Goal: Entertainment & Leisure: Consume media (video, audio)

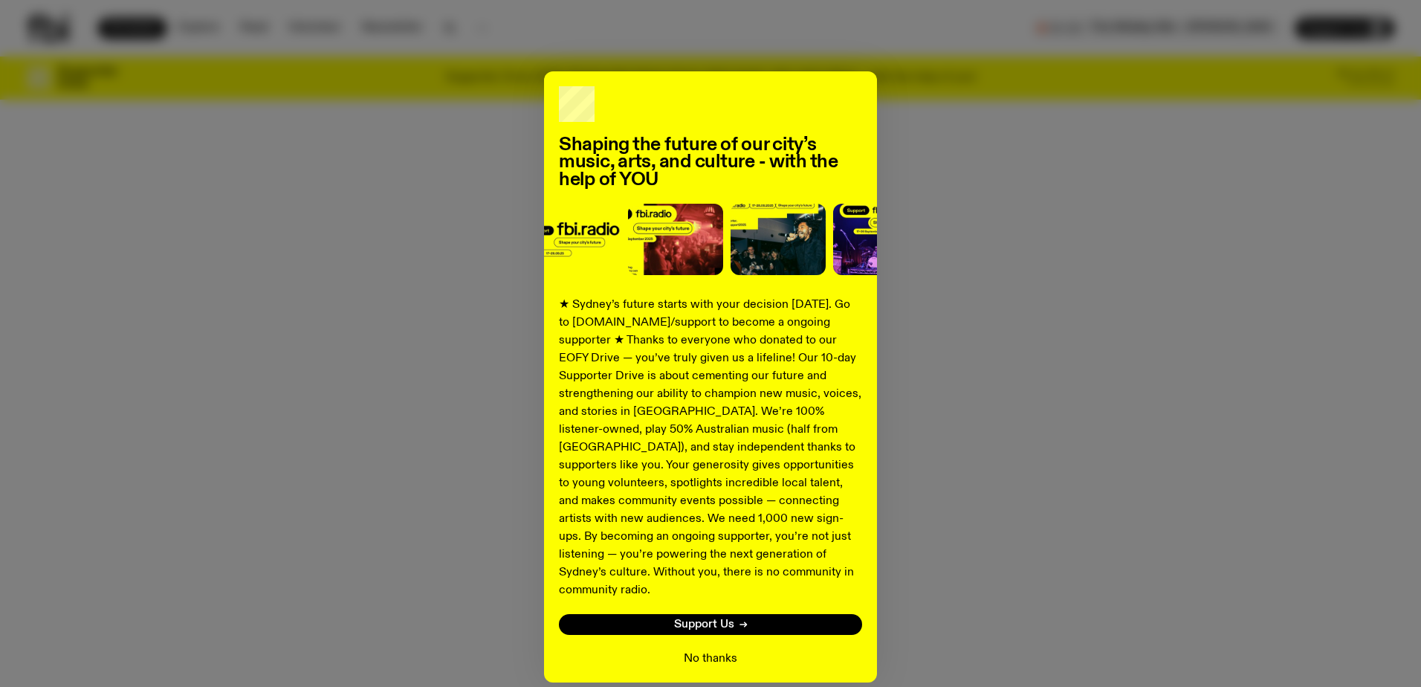
click at [712, 650] on button "No thanks" at bounding box center [711, 659] width 54 height 18
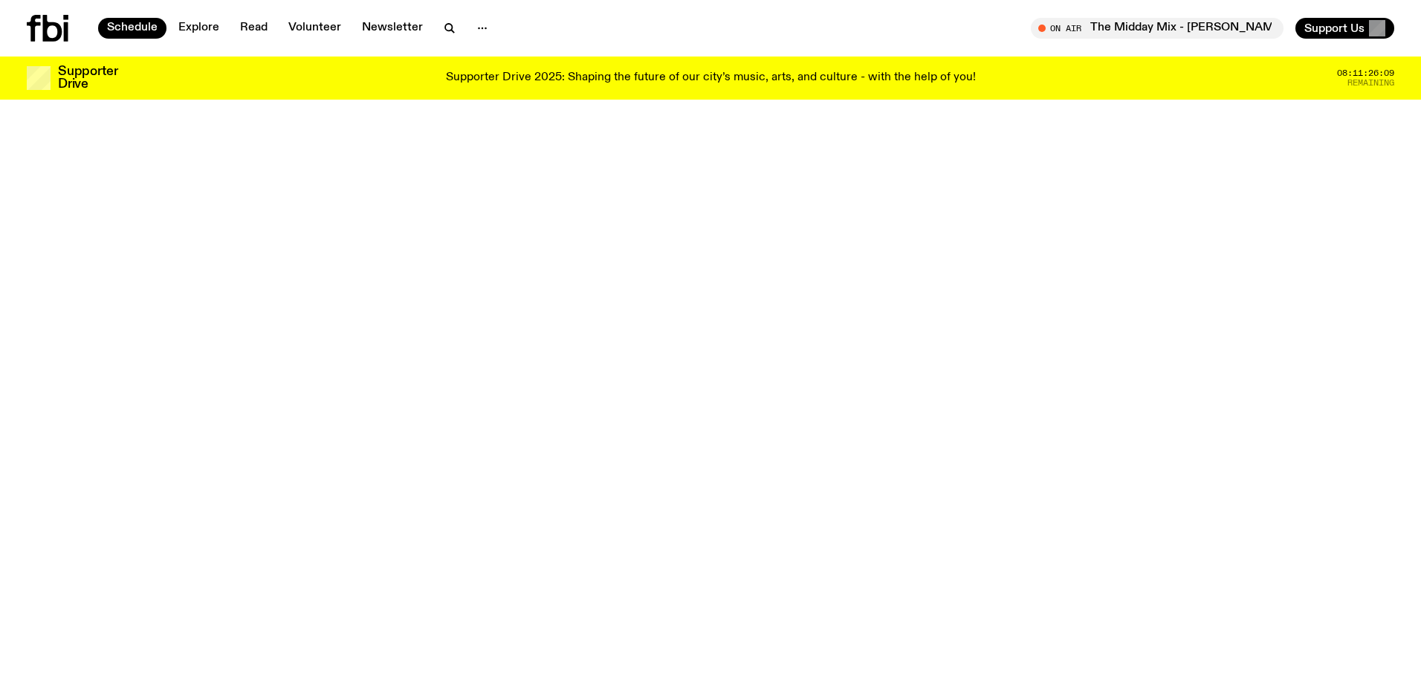
click at [54, 24] on icon at bounding box center [52, 28] width 19 height 27
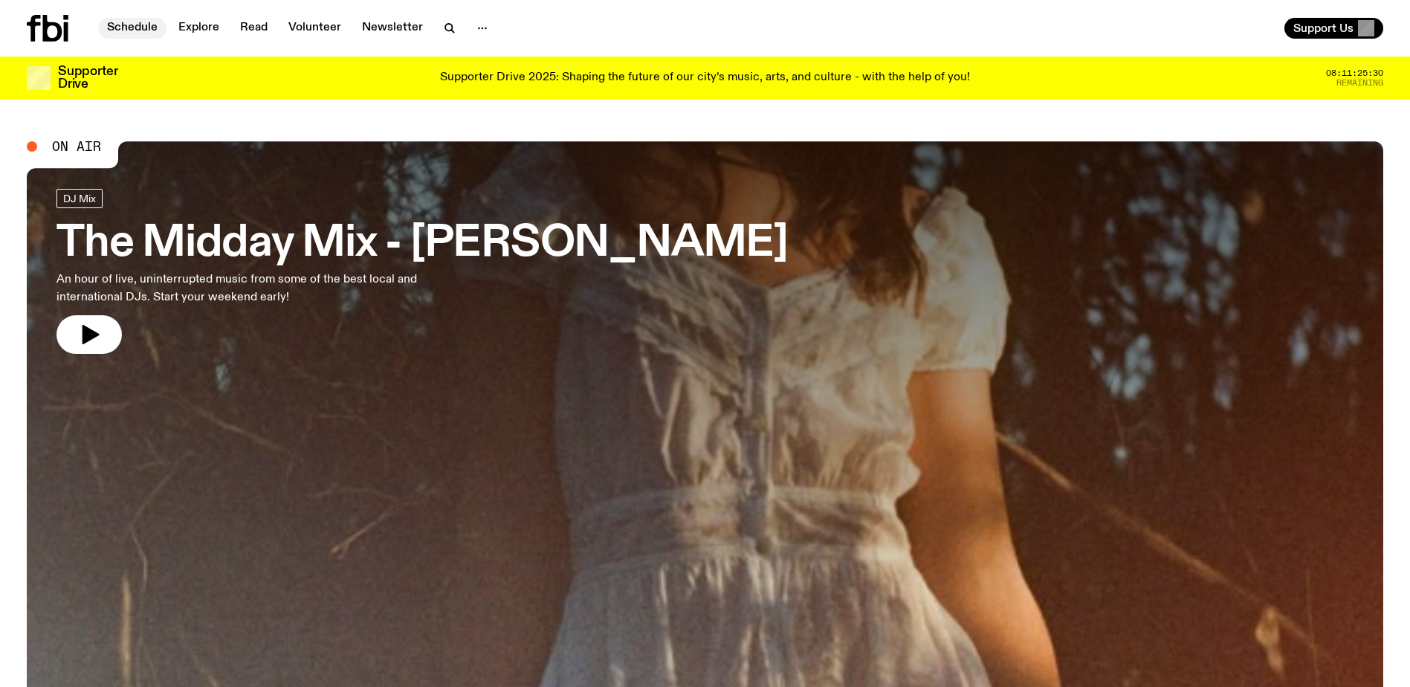
click at [138, 28] on link "Schedule" at bounding box center [132, 28] width 68 height 21
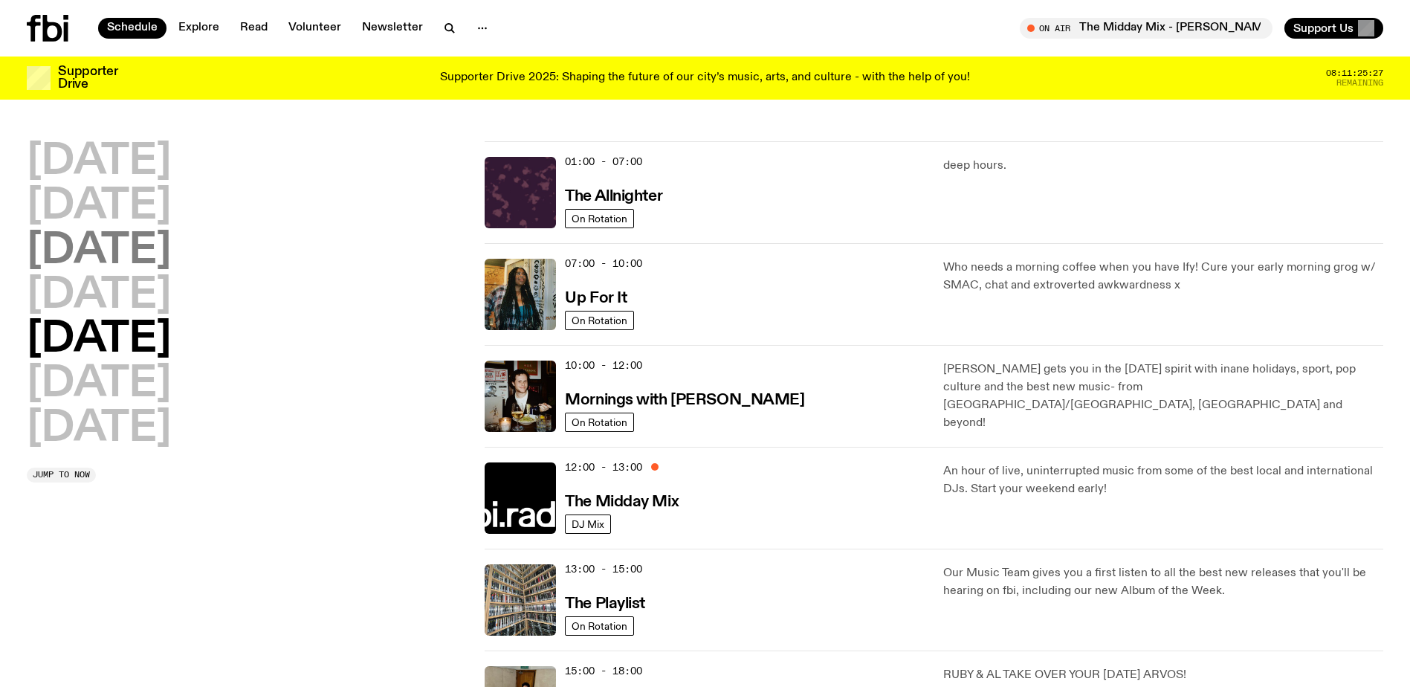
click at [138, 242] on h2 "Wednesday" at bounding box center [99, 251] width 144 height 42
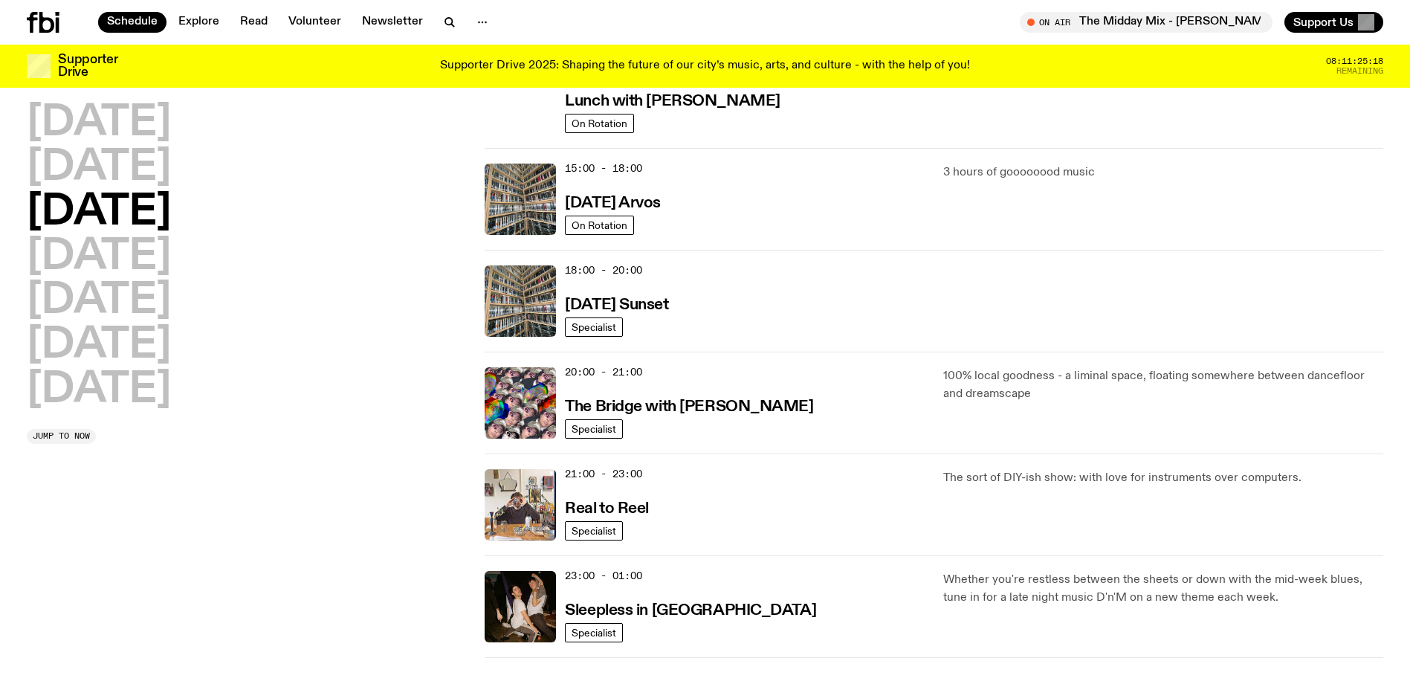
scroll to position [488, 0]
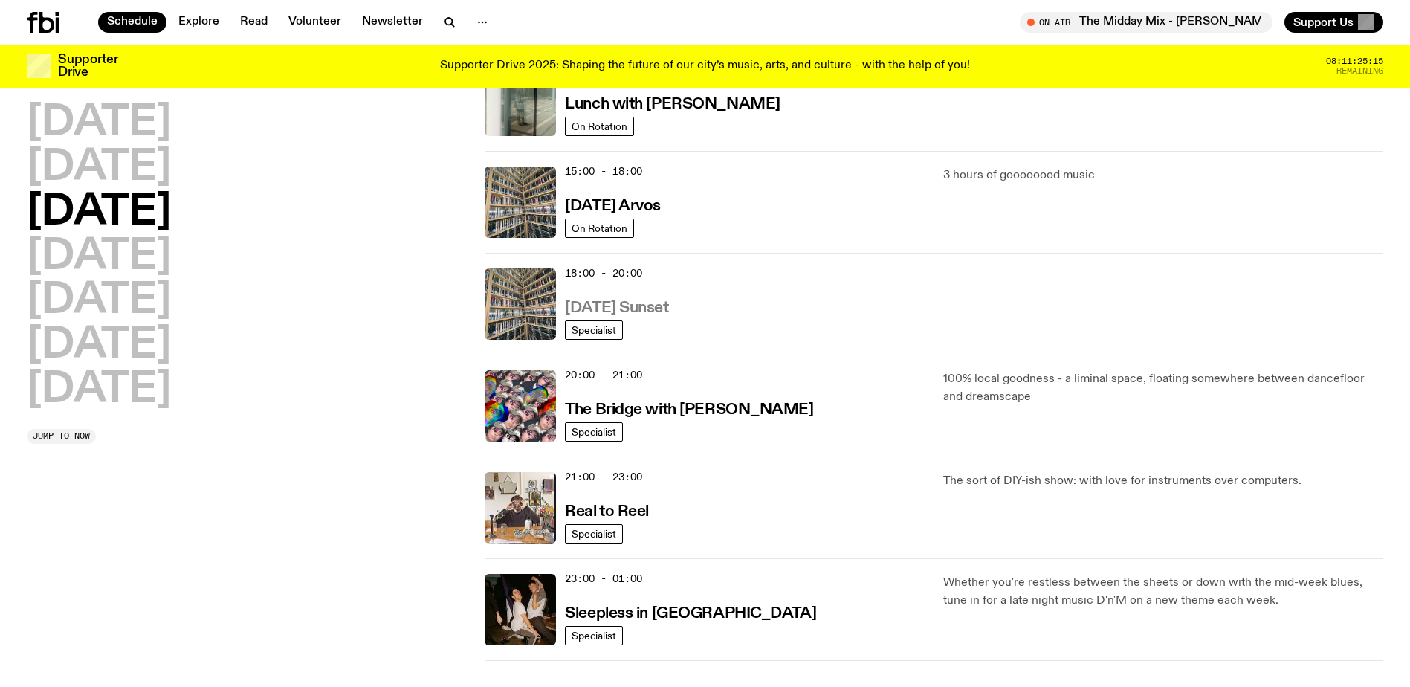
click at [641, 308] on h3 "Wednesday Sunset" at bounding box center [616, 308] width 103 height 16
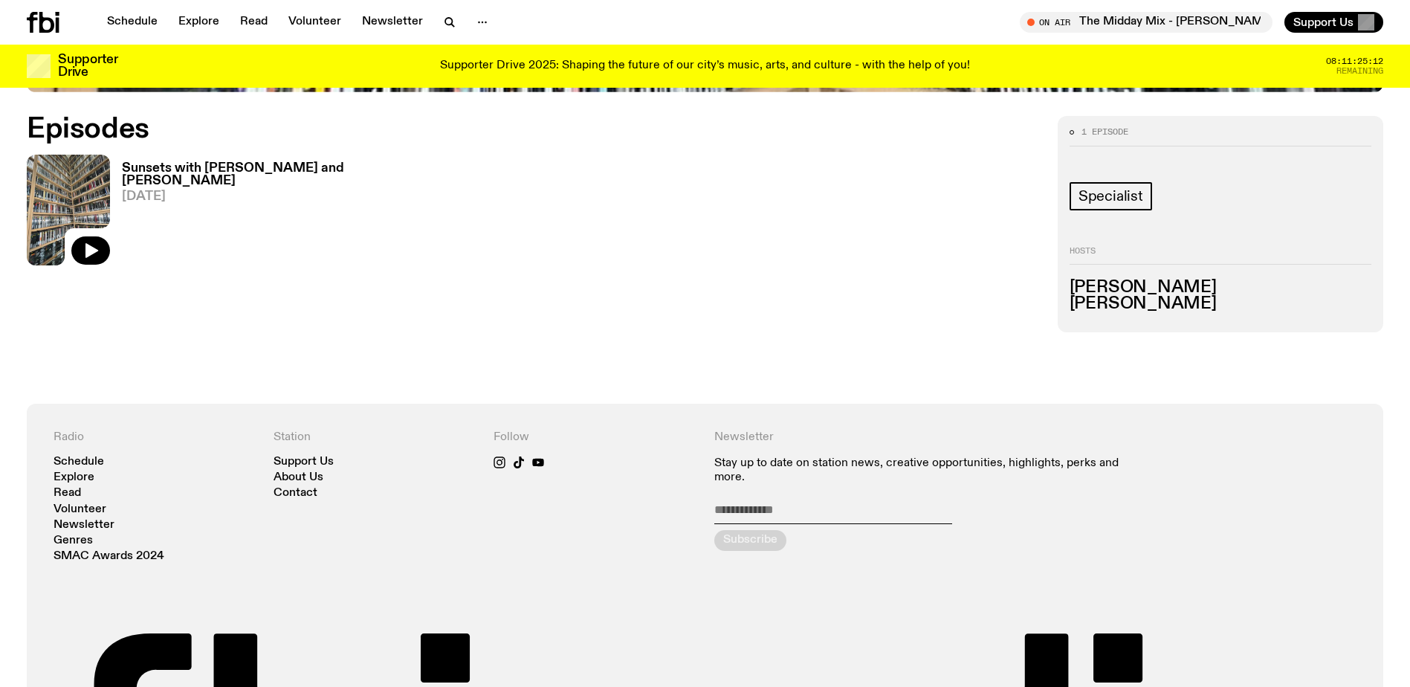
scroll to position [734, 0]
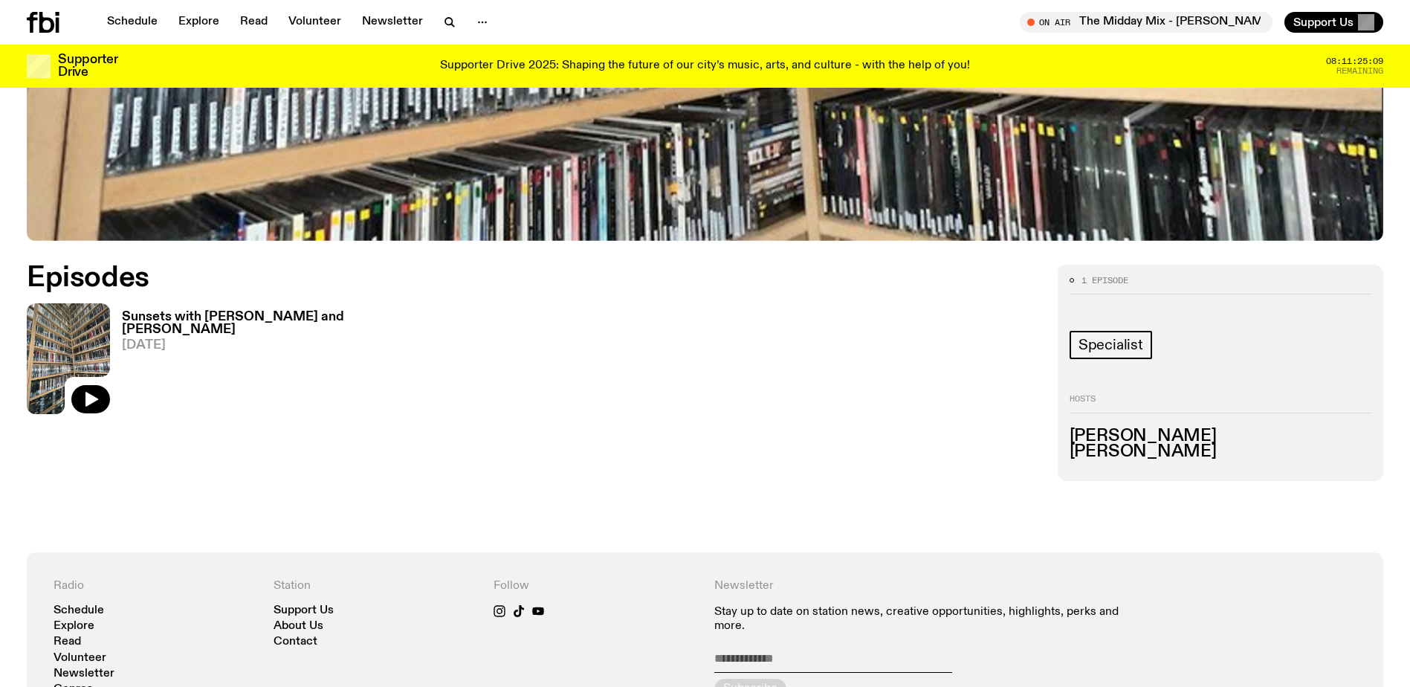
click at [173, 321] on h3 "Sunsets with Benny and Mateo" at bounding box center [237, 323] width 230 height 25
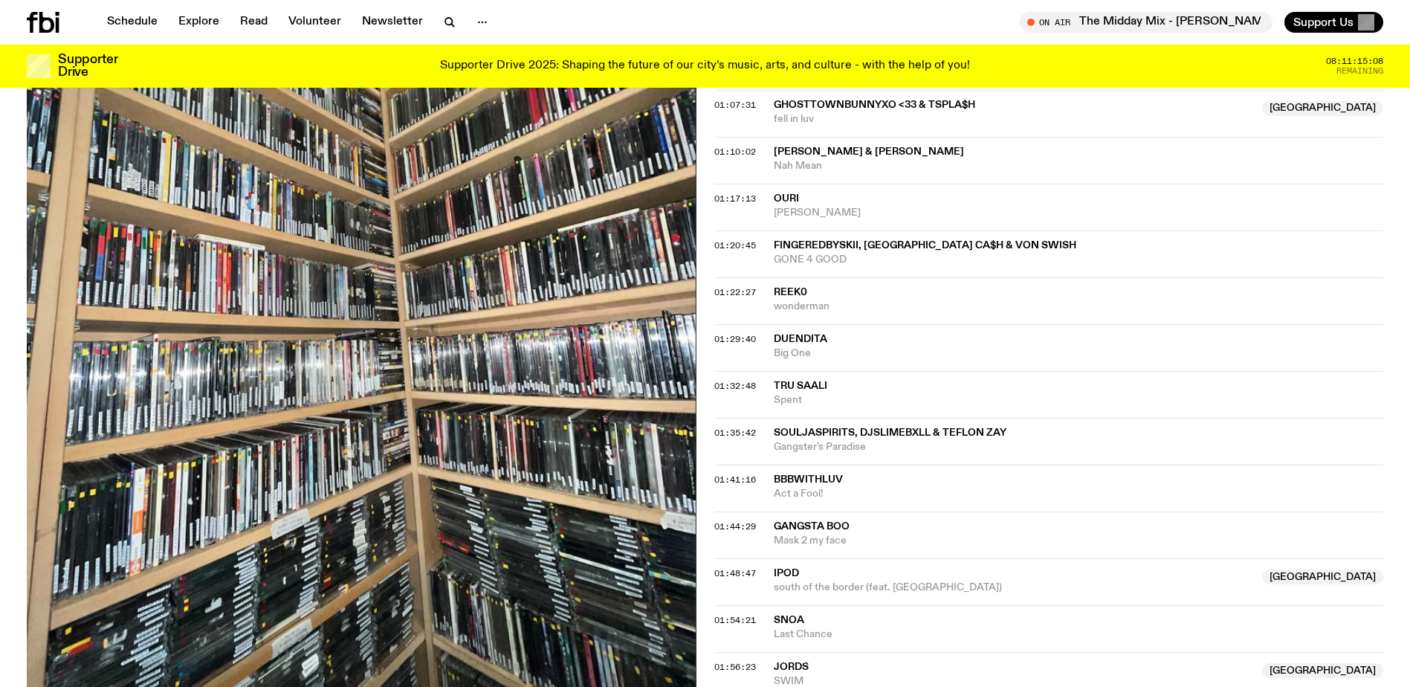
scroll to position [1327, 0]
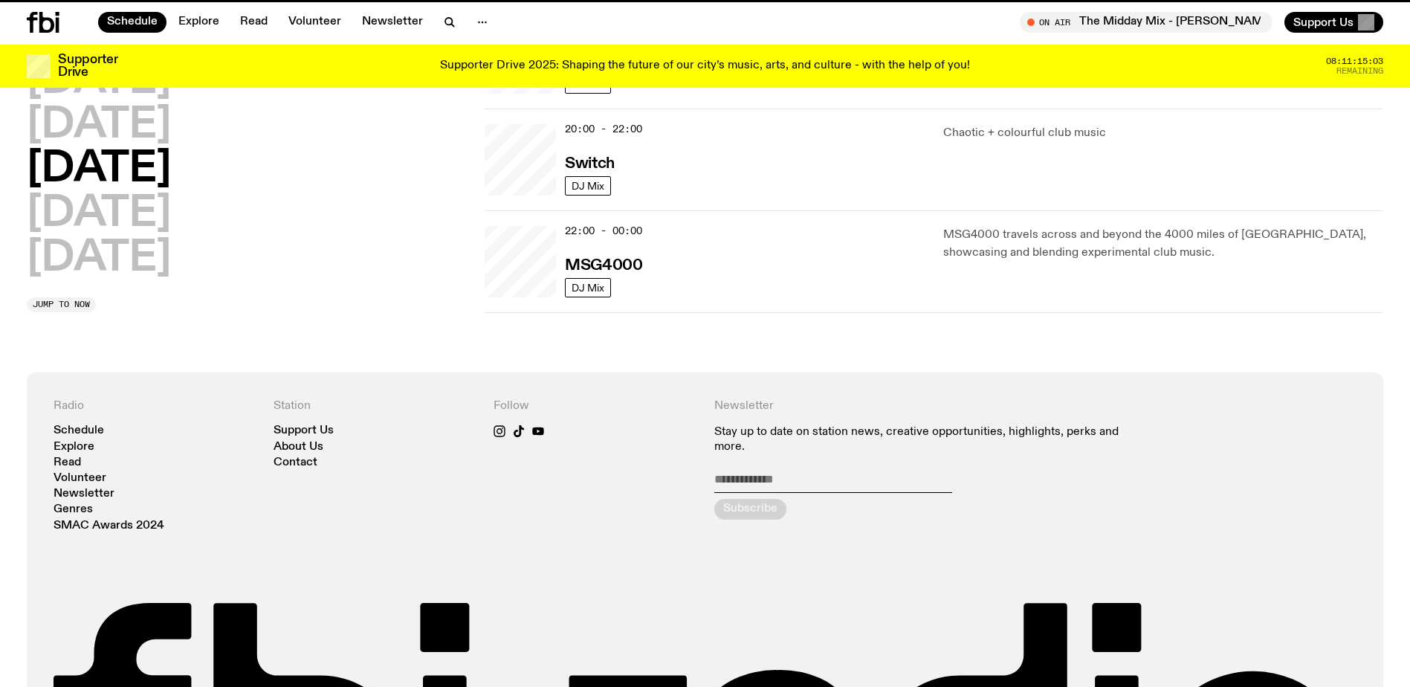
scroll to position [488, 0]
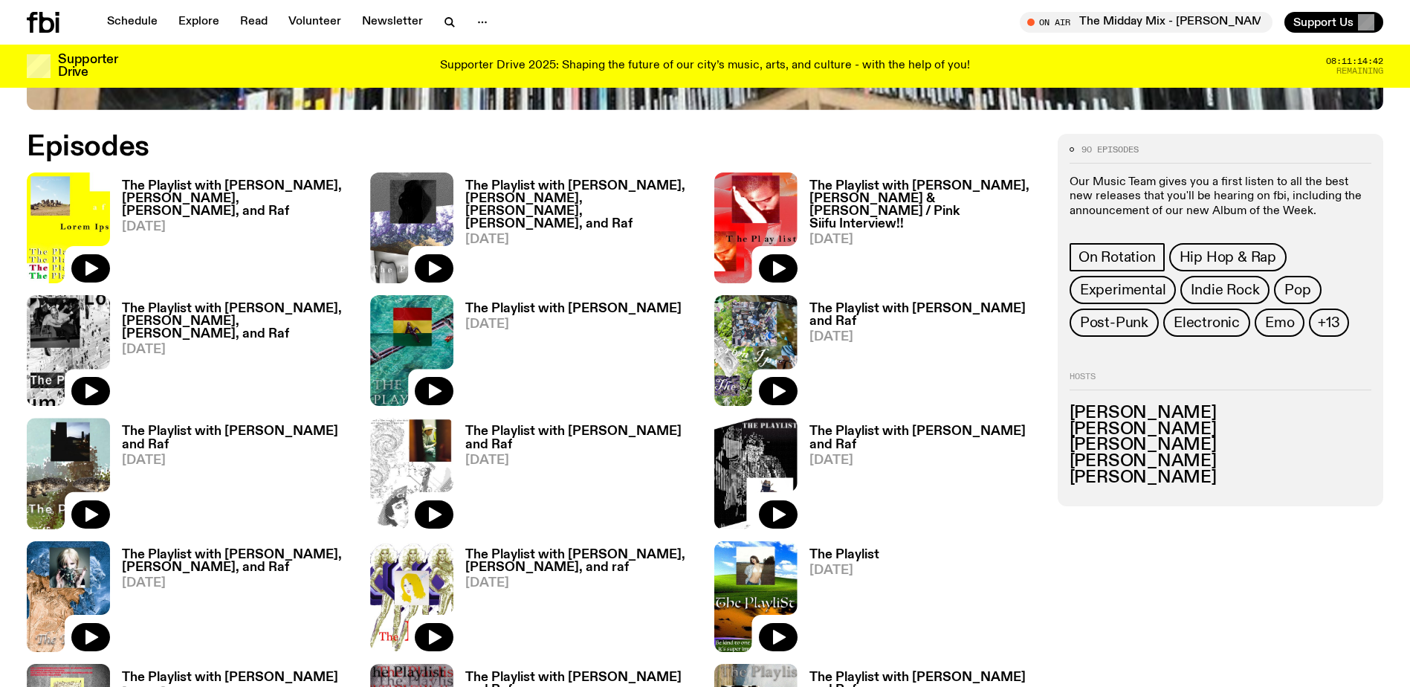
scroll to position [882, 0]
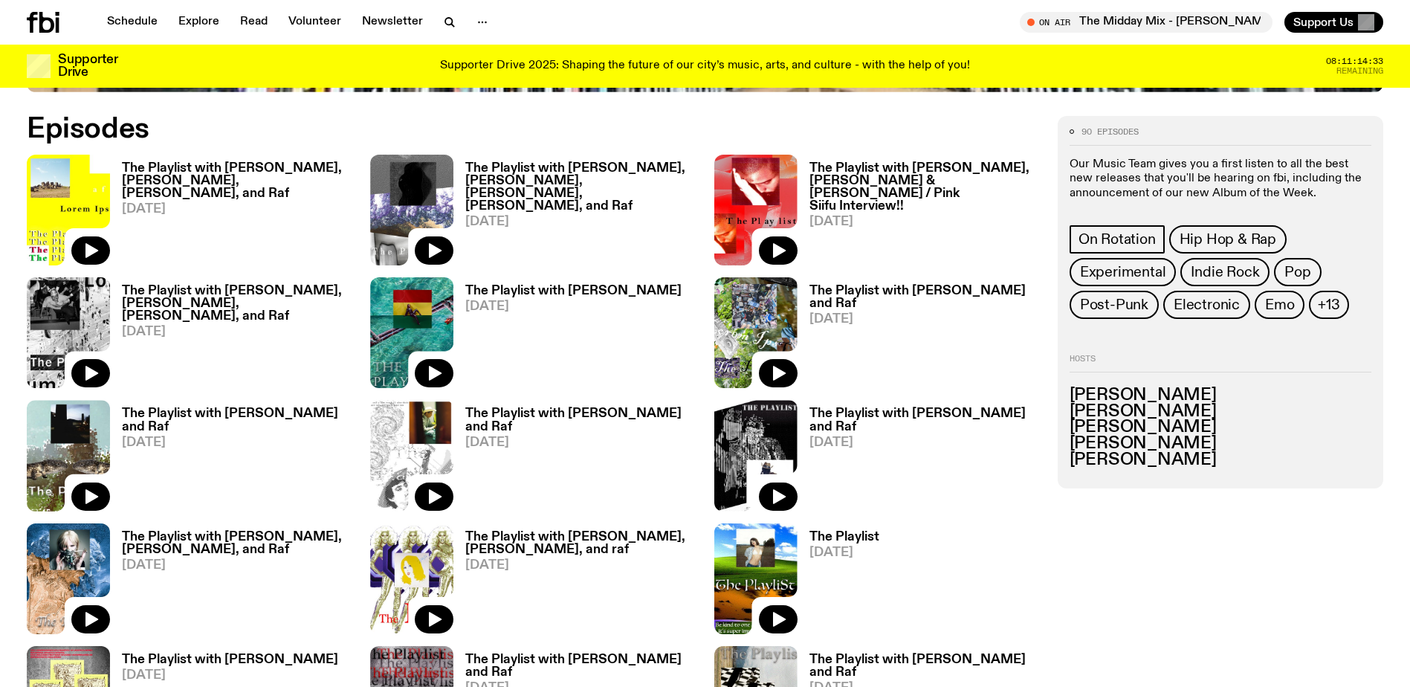
click at [218, 168] on h3 "The Playlist with [PERSON_NAME], [PERSON_NAME], [PERSON_NAME], and Raf" at bounding box center [237, 181] width 230 height 38
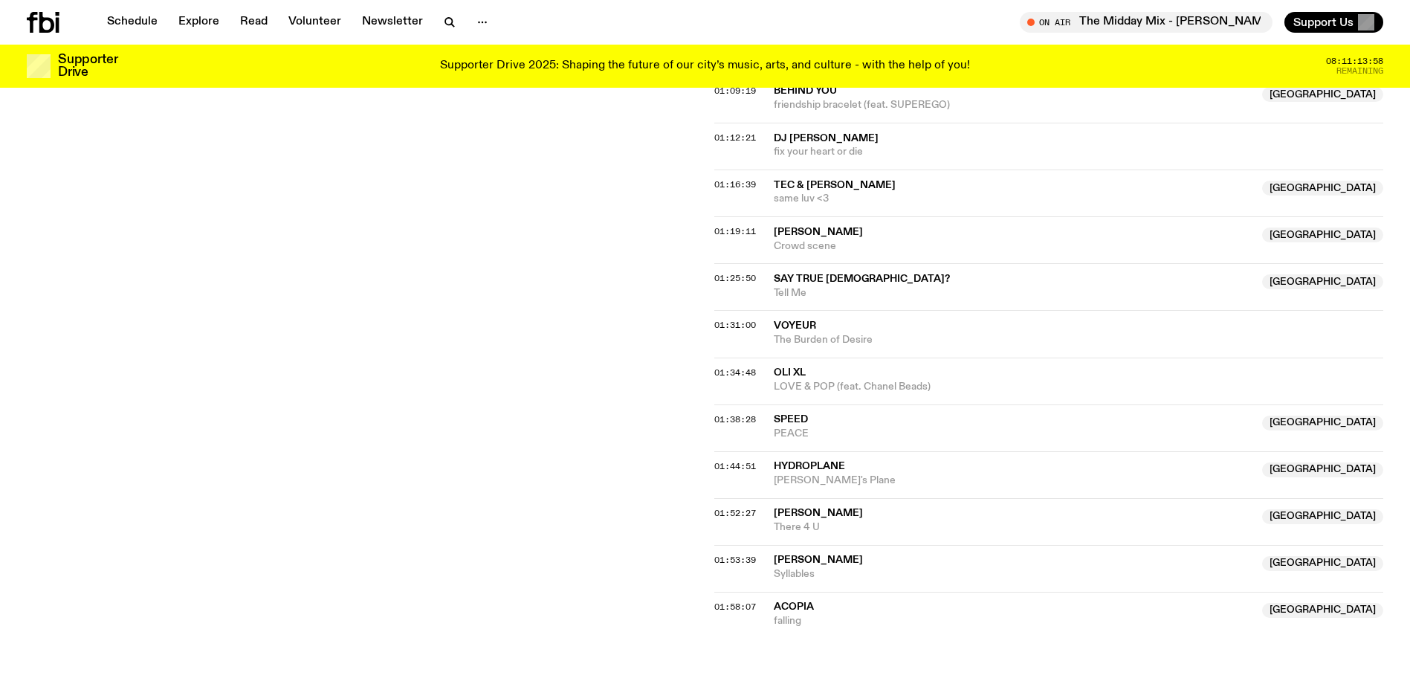
scroll to position [1556, 0]
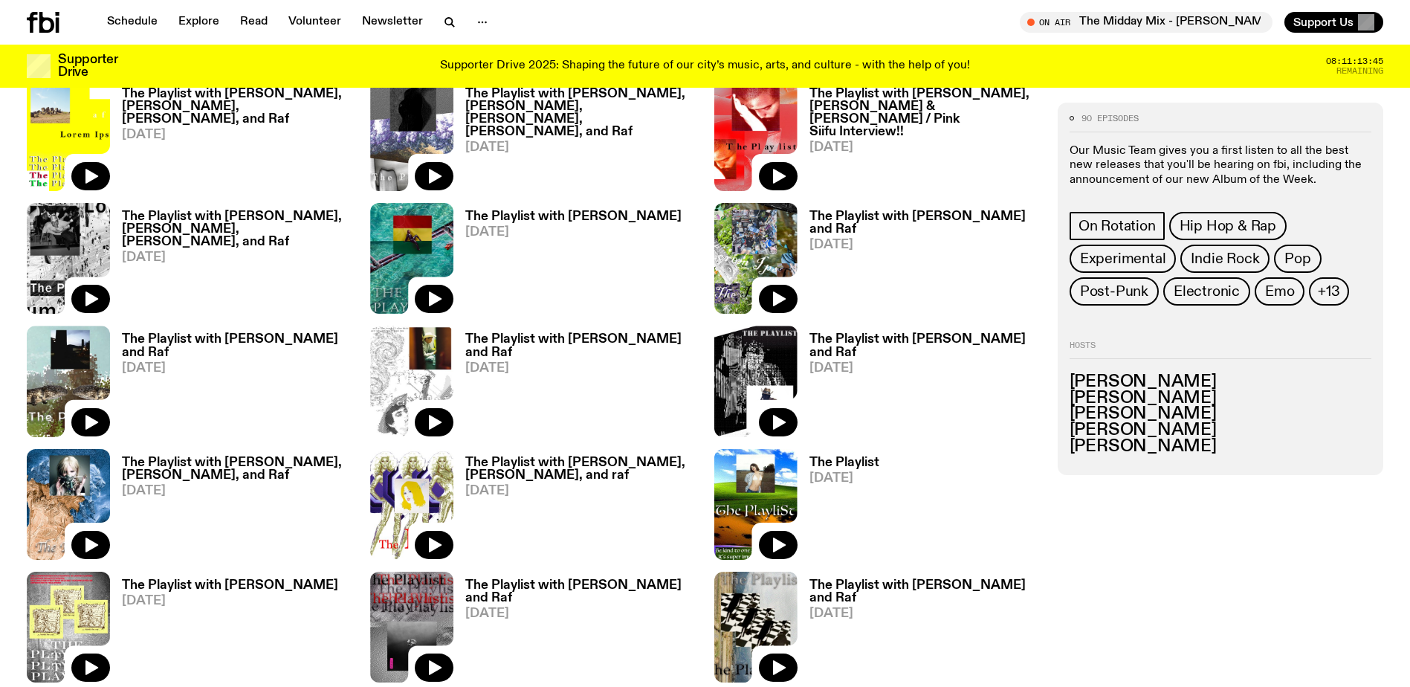
scroll to position [511, 0]
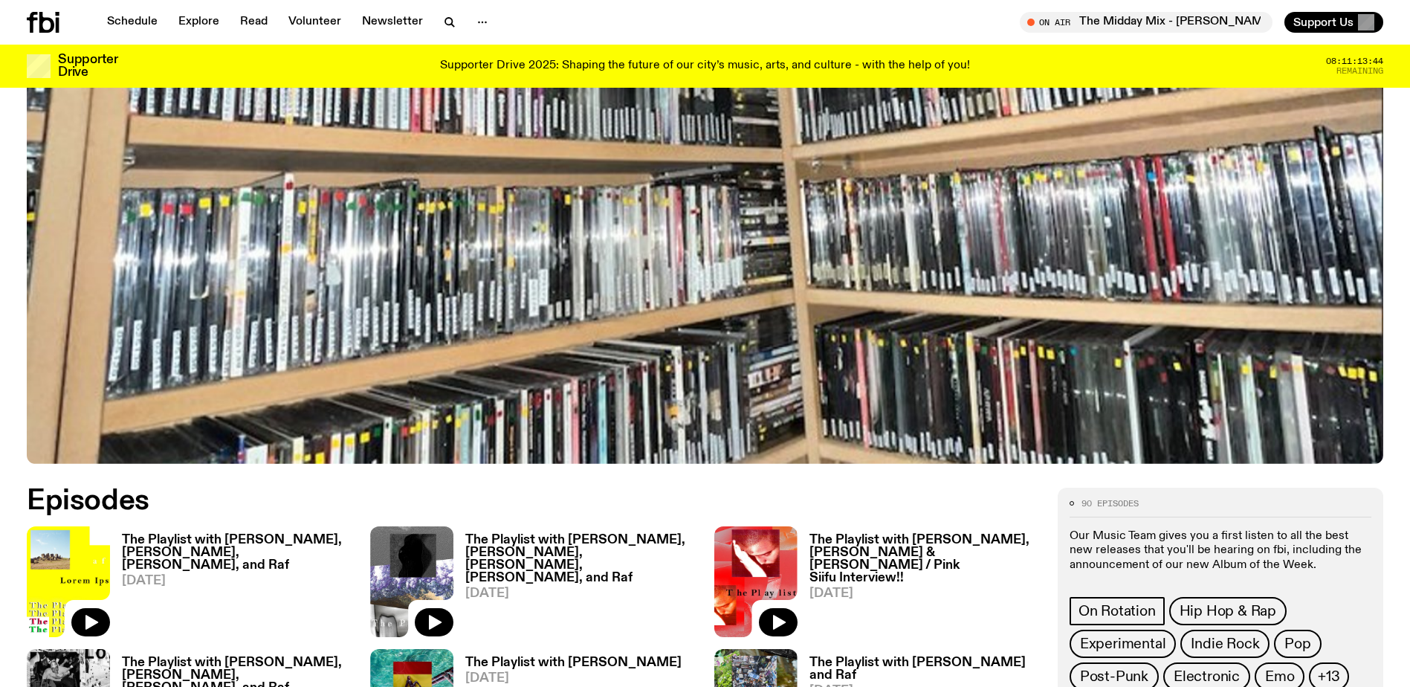
click at [516, 537] on h3 "The Playlist with [PERSON_NAME], [PERSON_NAME], [PERSON_NAME], [PERSON_NAME], a…" at bounding box center [580, 559] width 230 height 51
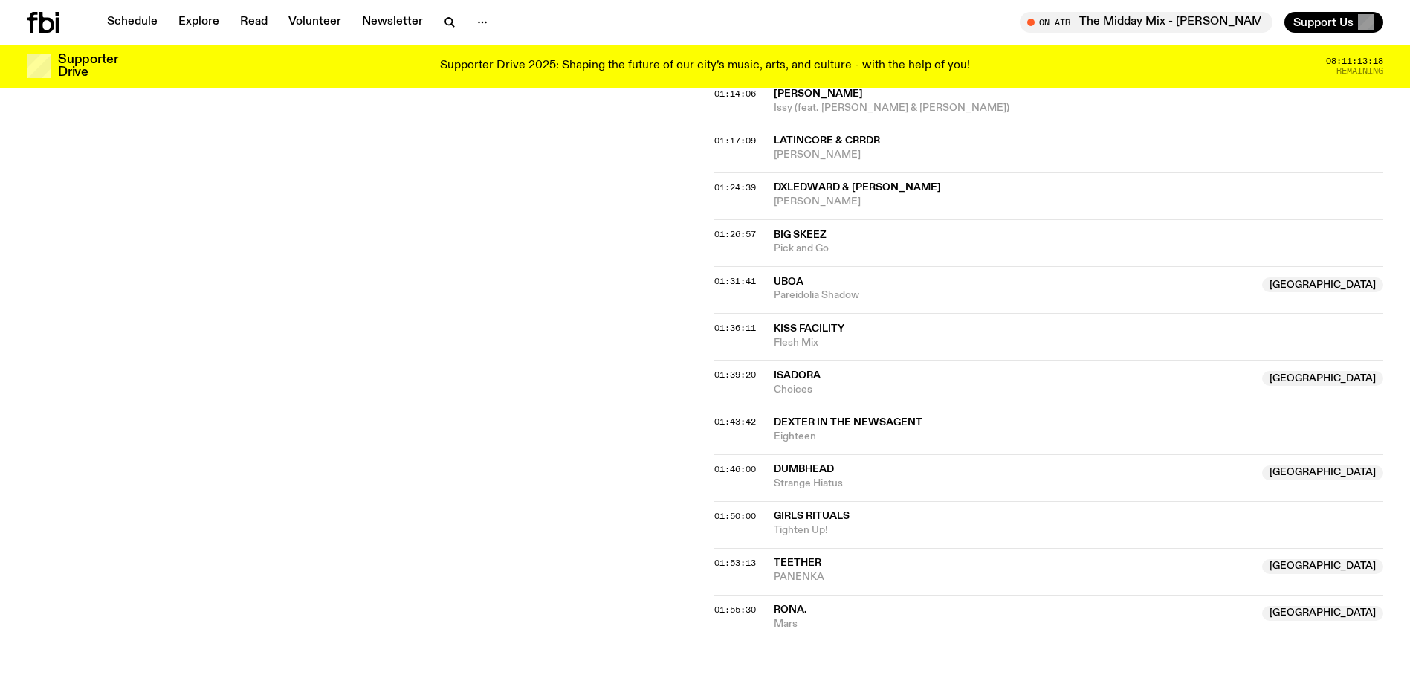
scroll to position [1482, 0]
